Goal: Task Accomplishment & Management: Use online tool/utility

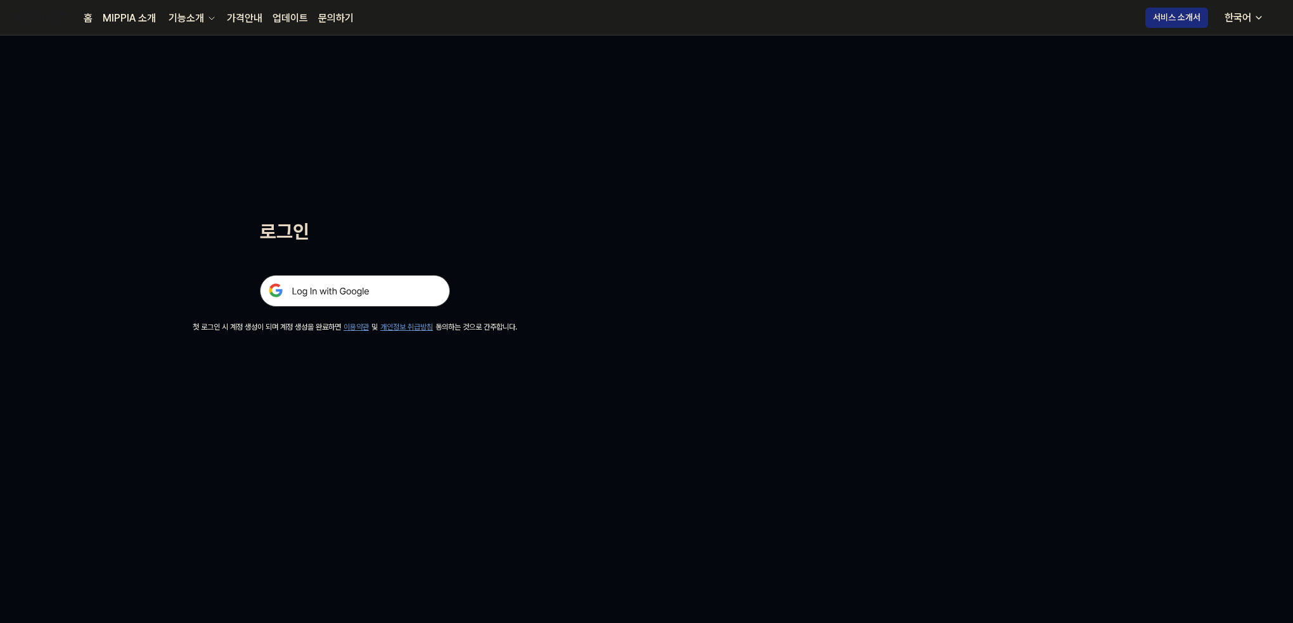
click at [298, 287] on img at bounding box center [355, 291] width 190 height 32
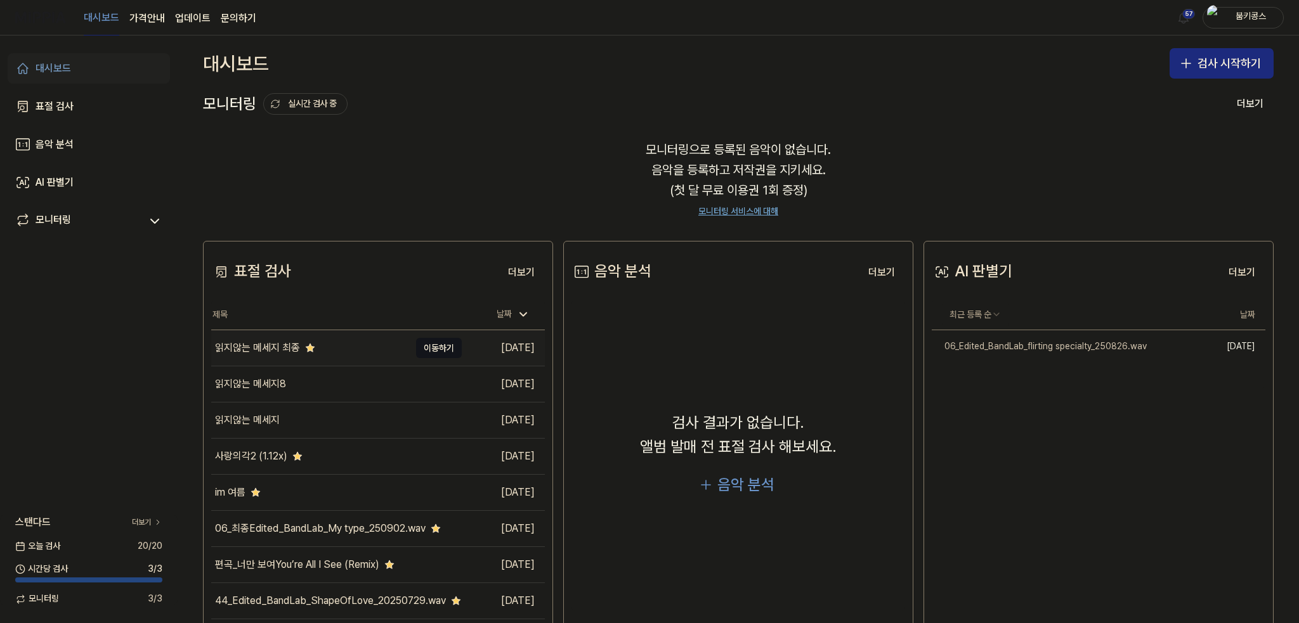
click at [299, 360] on div "읽지않는 메세지 최종" at bounding box center [310, 348] width 198 height 36
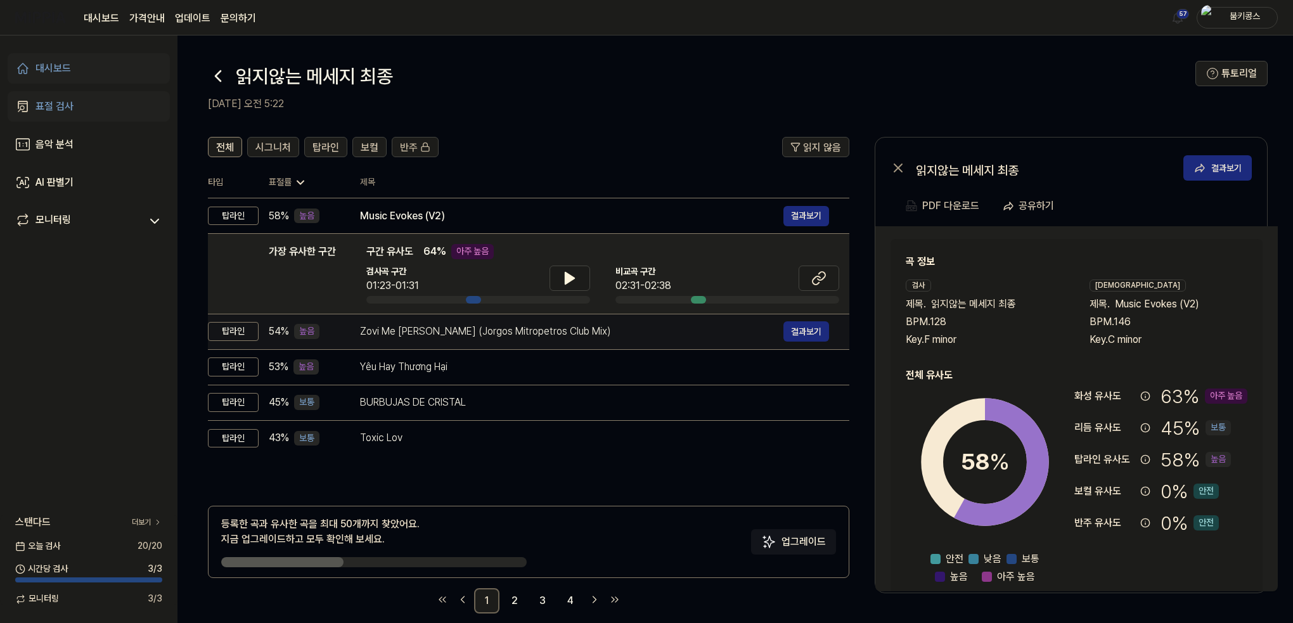
click at [460, 330] on div "Zovi Me [PERSON_NAME] (Jorgos Mitropetros Club Mix)" at bounding box center [572, 331] width 424 height 15
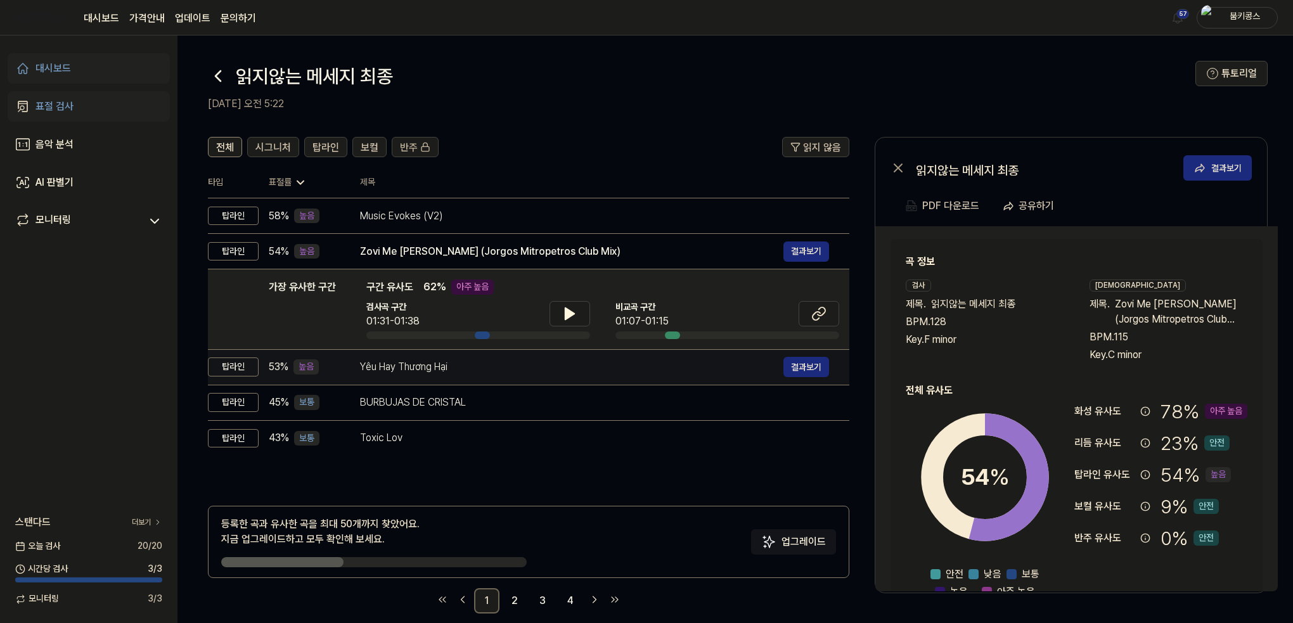
click at [446, 365] on div "Yêu Hay Thương Hại" at bounding box center [572, 367] width 424 height 15
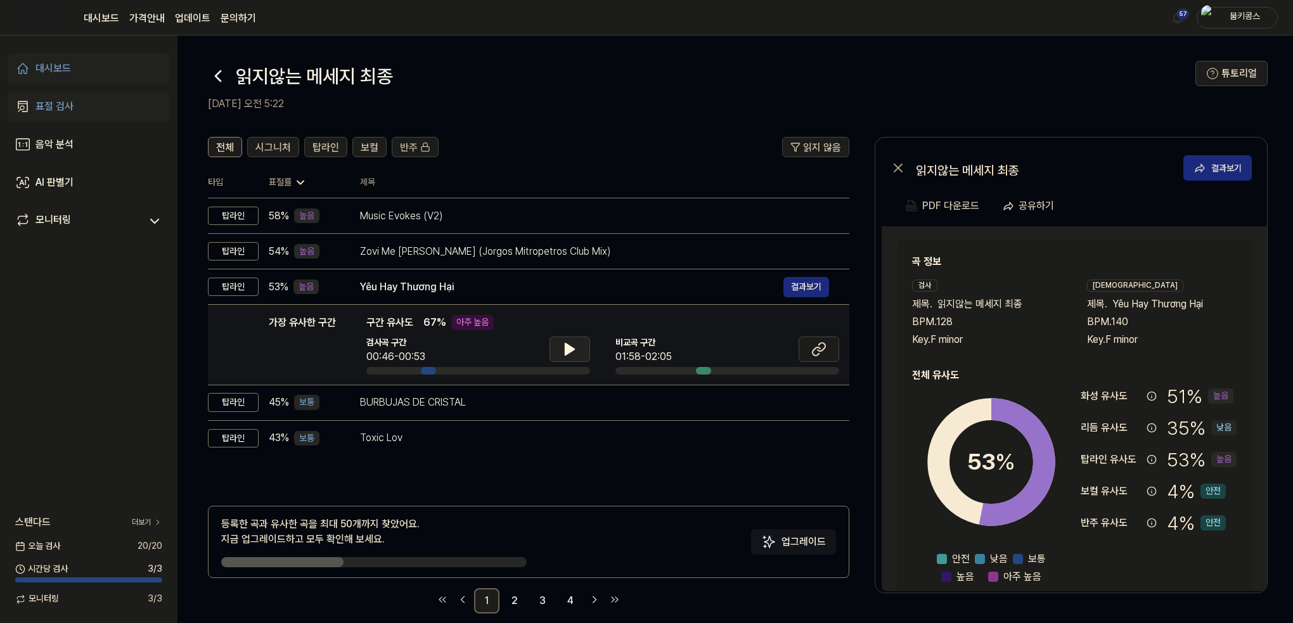
click at [574, 361] on button at bounding box center [570, 349] width 41 height 25
click at [818, 351] on icon at bounding box center [822, 347] width 8 height 8
